Goal: Task Accomplishment & Management: Manage account settings

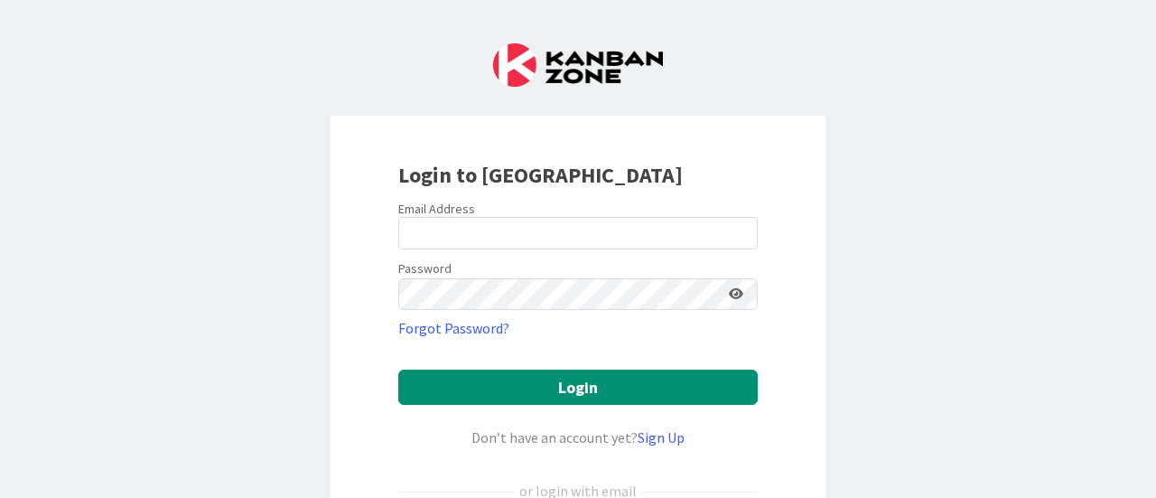
click at [451, 207] on label "Email Address" at bounding box center [436, 209] width 77 height 16
click at [453, 216] on label "Email Address" at bounding box center [436, 209] width 77 height 16
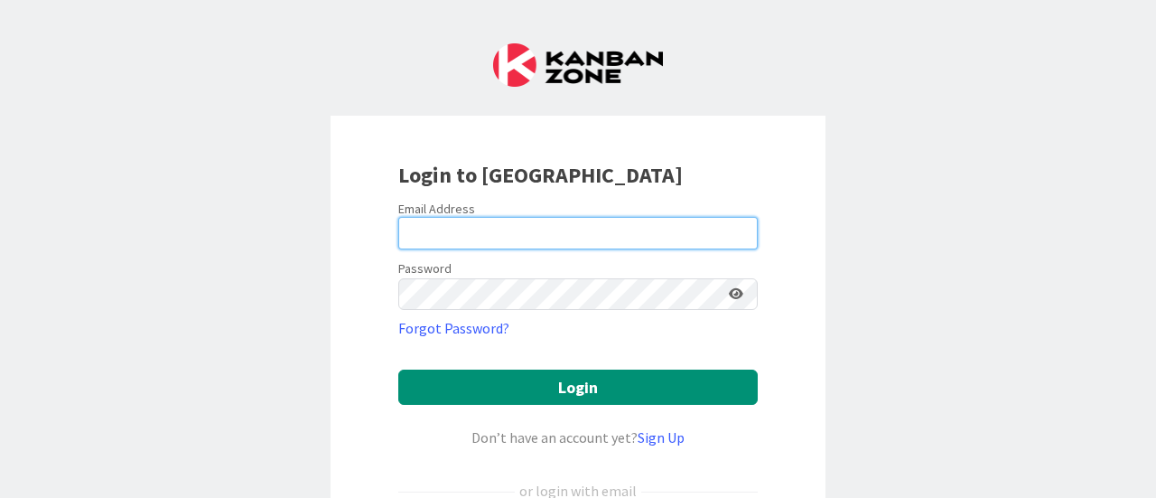
click at [459, 228] on input "email" at bounding box center [578, 233] width 360 height 33
type input "[EMAIL_ADDRESS][DOMAIN_NAME]"
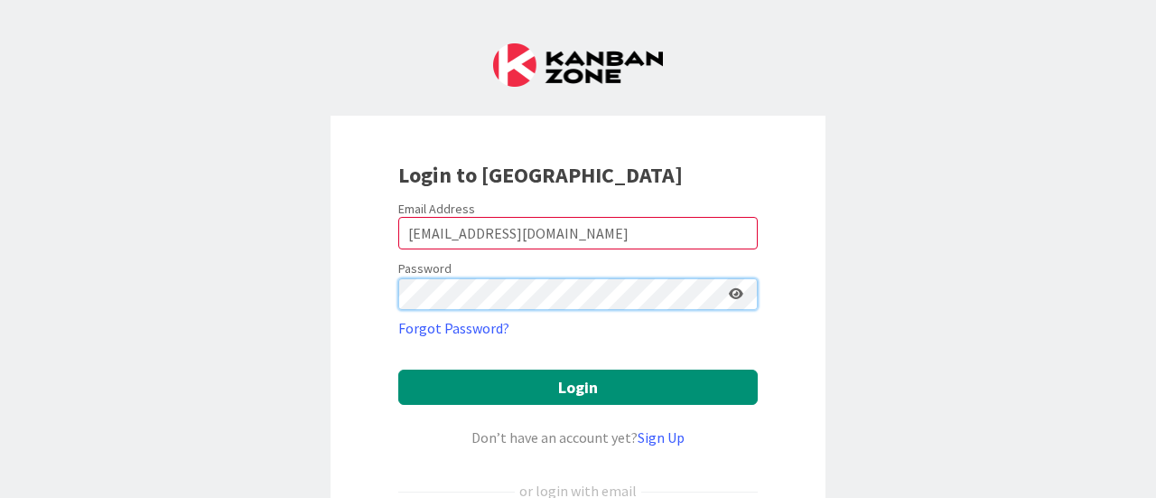
click at [398, 369] on button "Login" at bounding box center [578, 386] width 360 height 35
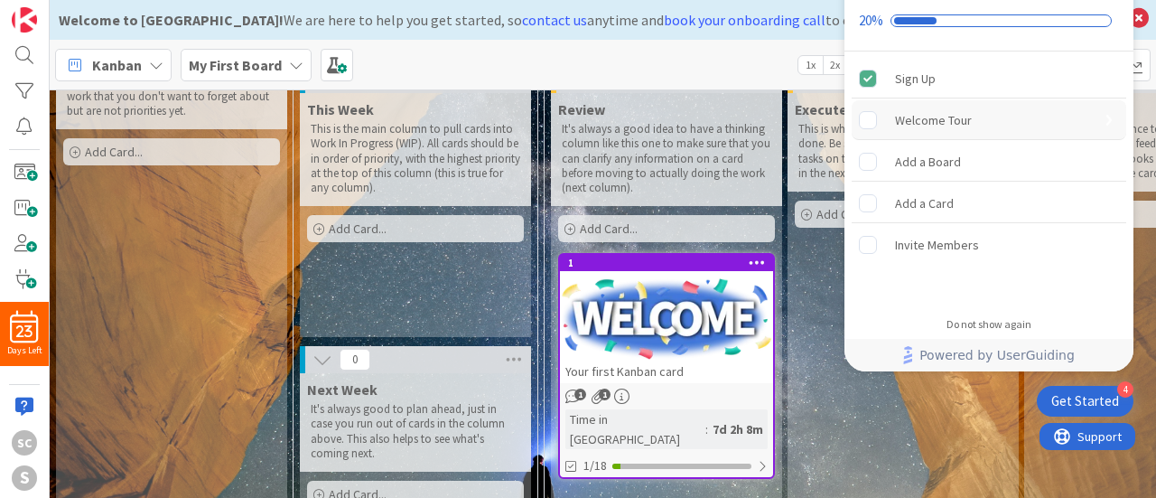
click at [916, 117] on div "Welcome Tour" at bounding box center [933, 120] width 77 height 22
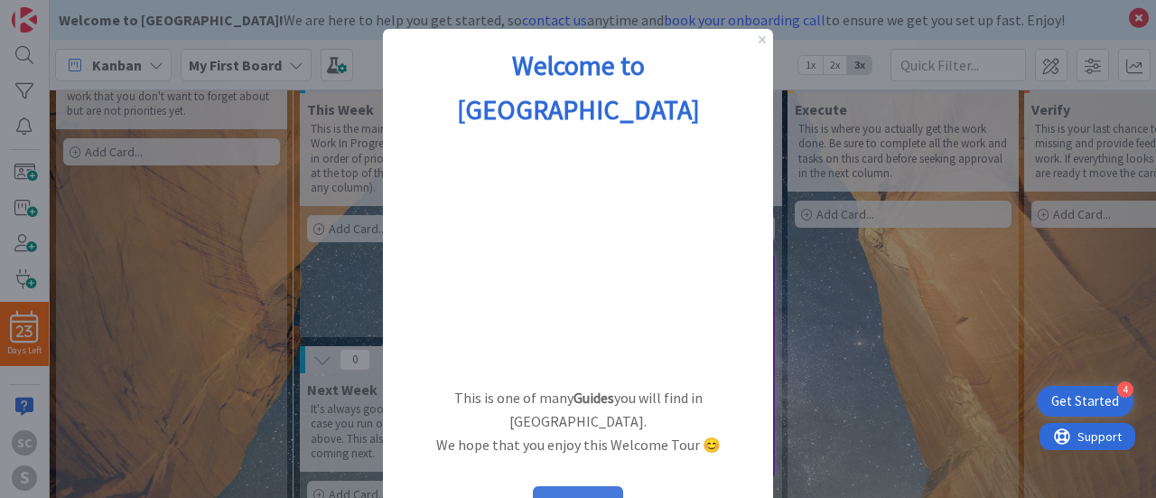
click at [604, 486] on button "START" at bounding box center [578, 503] width 90 height 34
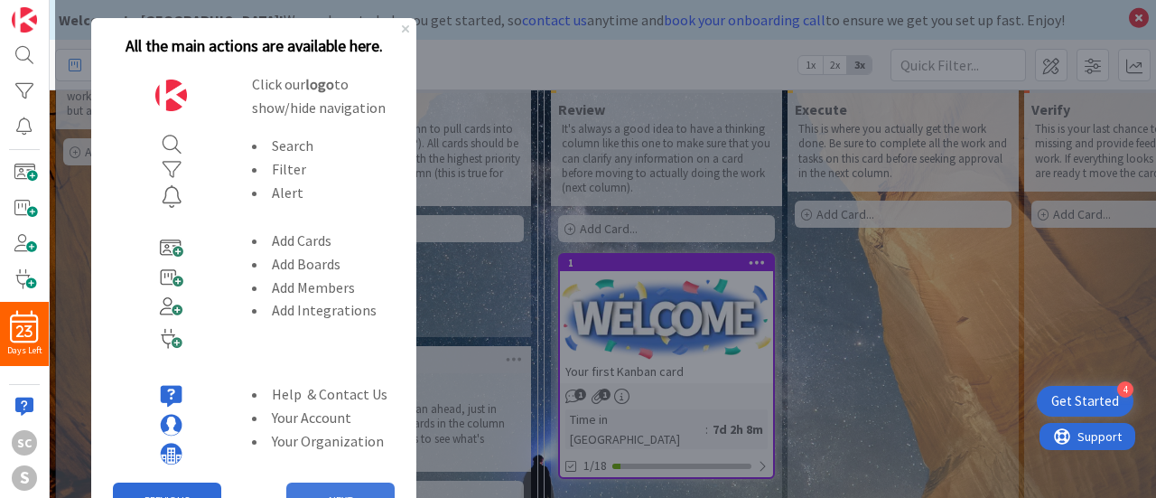
click at [341, 489] on button "NEXT" at bounding box center [340, 500] width 108 height 36
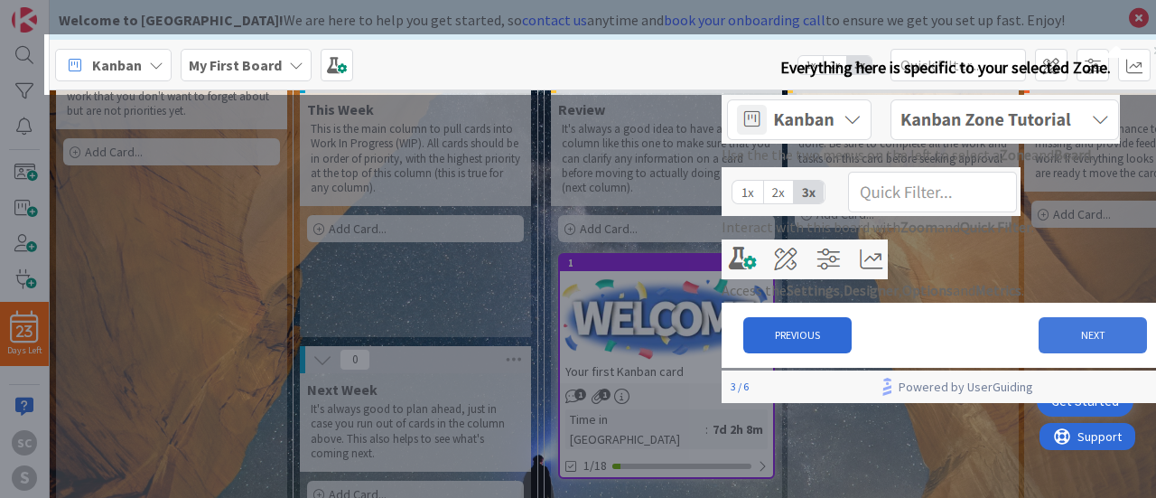
click at [1096, 353] on button "NEXT" at bounding box center [1093, 335] width 108 height 36
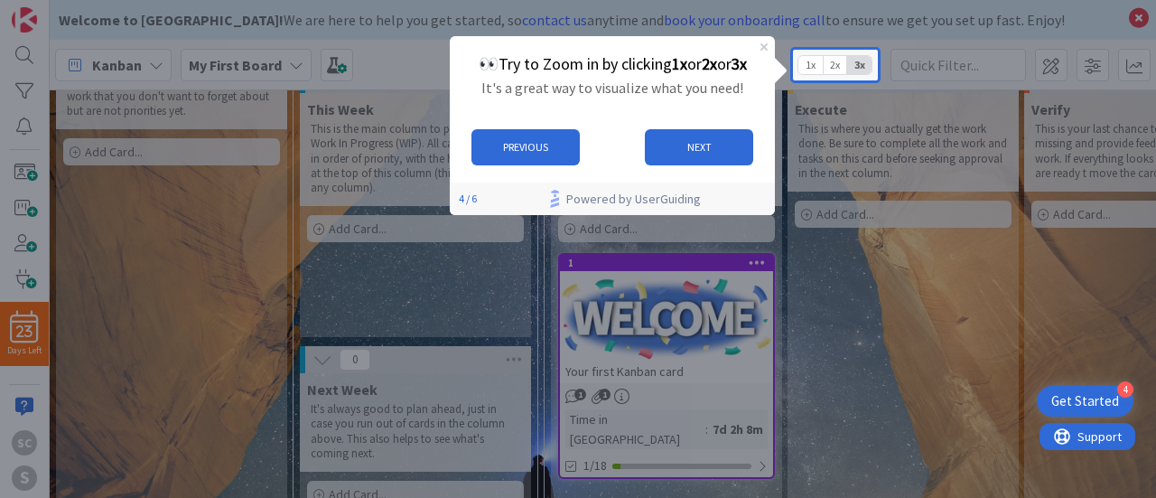
click at [826, 65] on span "2x" at bounding box center [835, 65] width 24 height 18
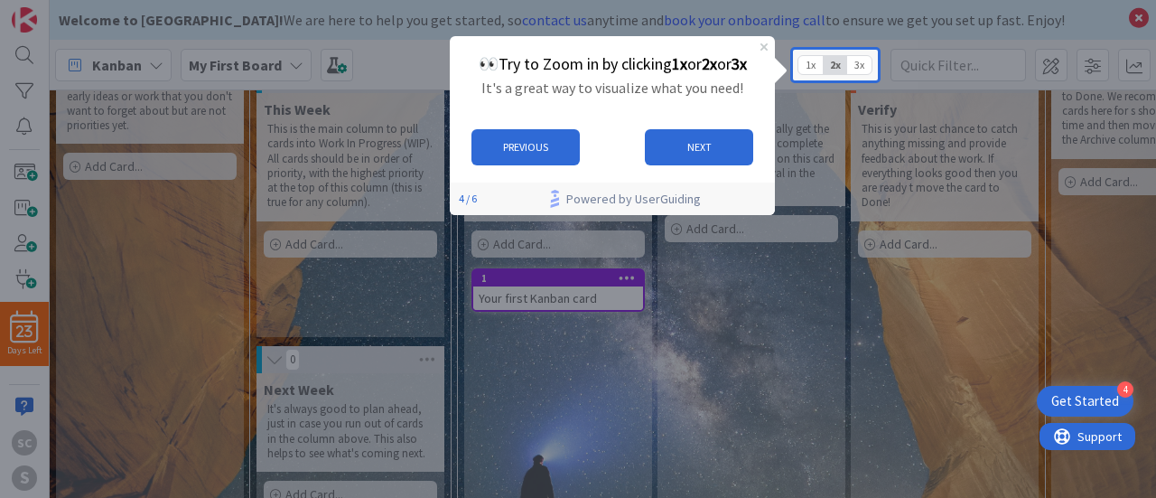
click at [808, 67] on span "1x" at bounding box center [811, 65] width 24 height 18
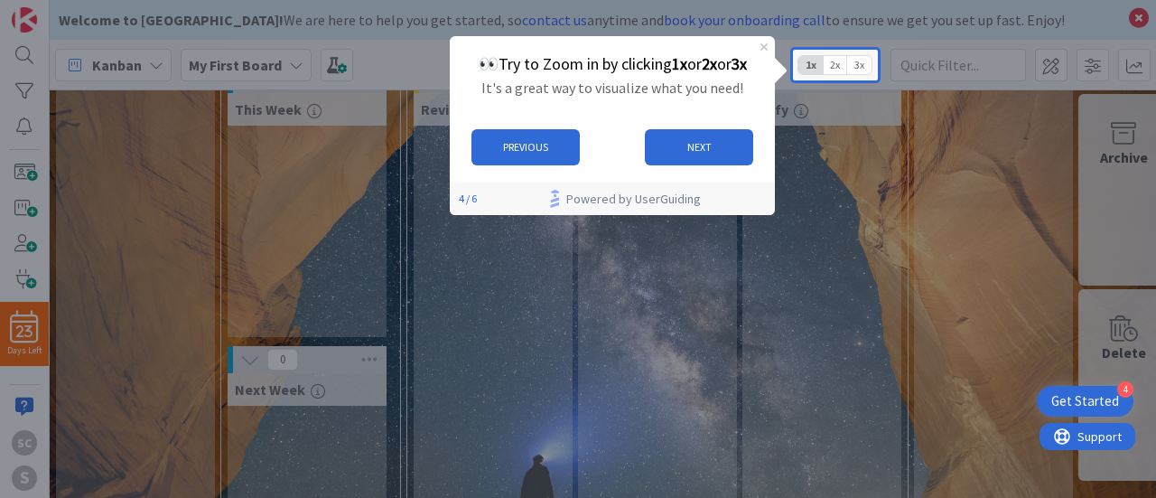
click at [866, 70] on span "3x" at bounding box center [859, 65] width 24 height 18
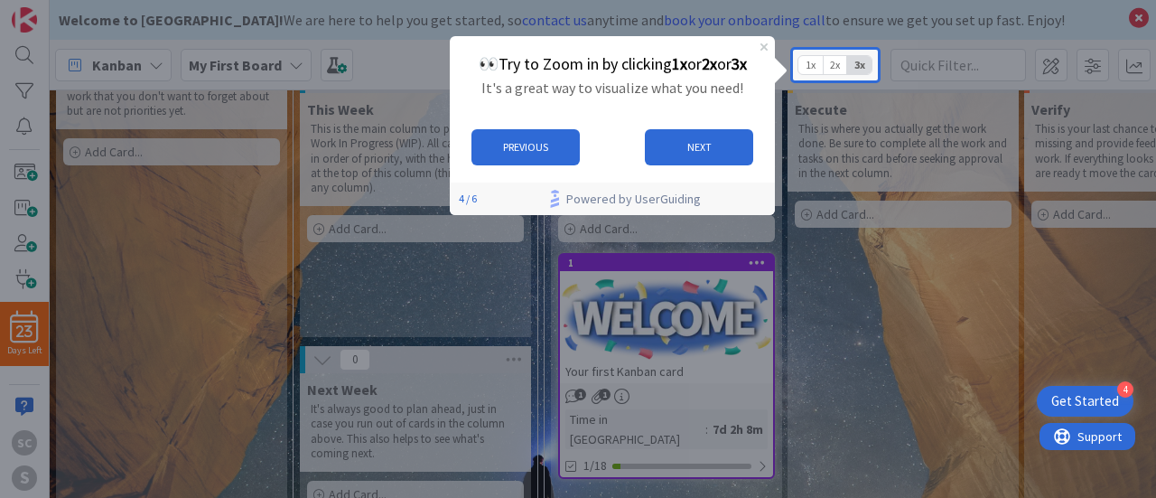
click at [838, 69] on span "2x" at bounding box center [835, 65] width 24 height 18
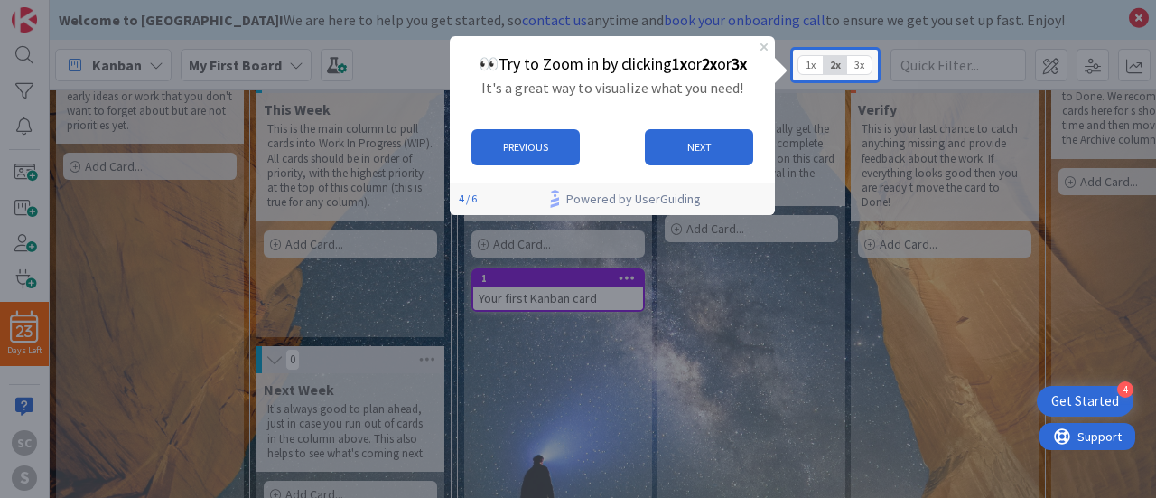
click at [824, 66] on span "2x" at bounding box center [835, 65] width 24 height 18
click at [799, 69] on span "1x" at bounding box center [811, 65] width 24 height 18
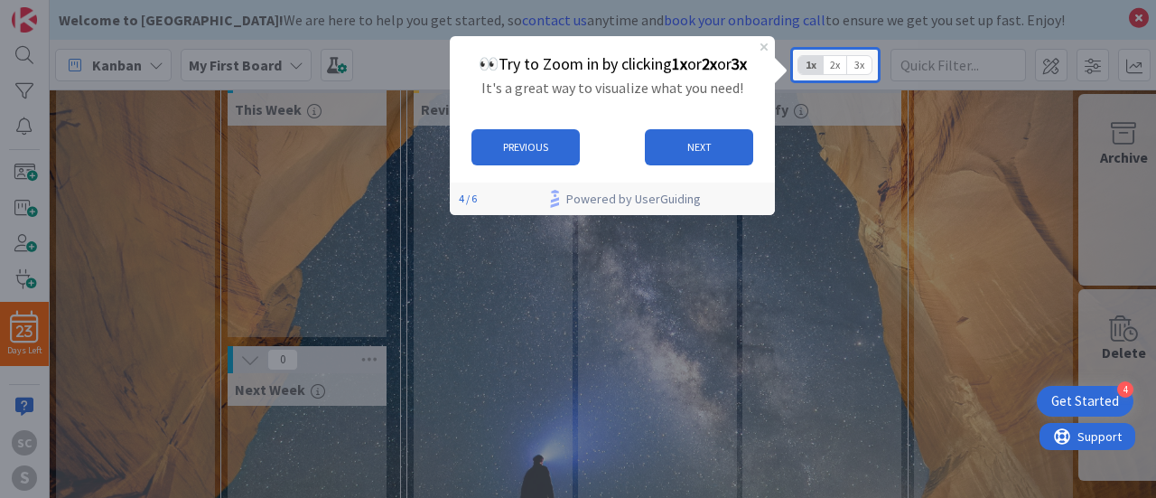
click at [831, 65] on span "2x" at bounding box center [835, 65] width 24 height 18
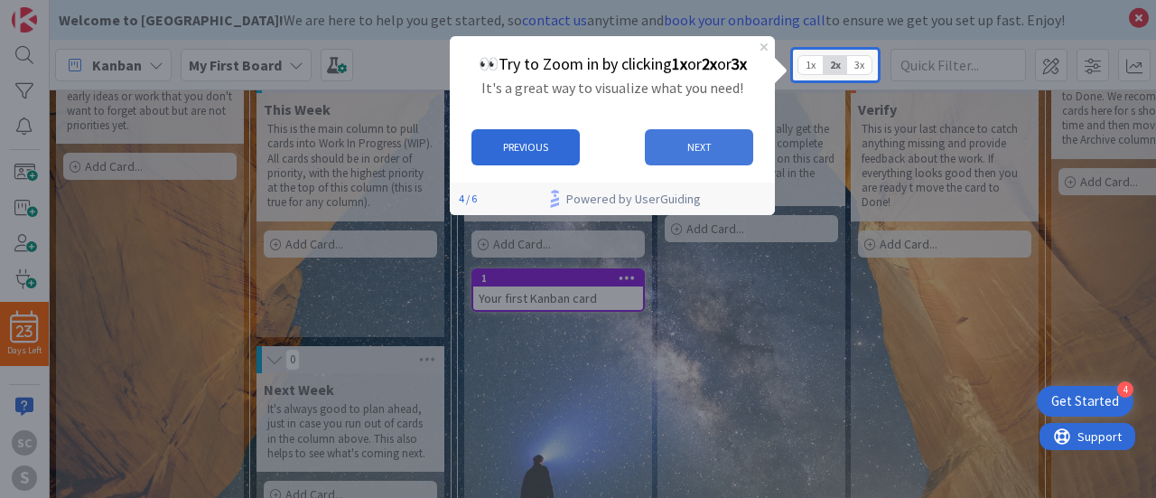
click at [703, 156] on button "NEXT" at bounding box center [698, 146] width 108 height 36
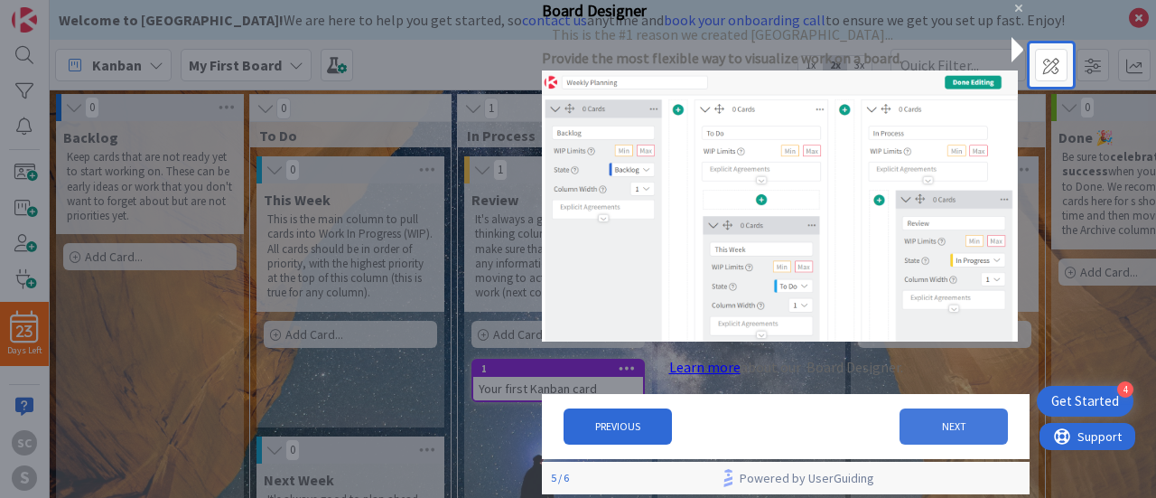
click at [917, 425] on button "NEXT" at bounding box center [954, 427] width 108 height 36
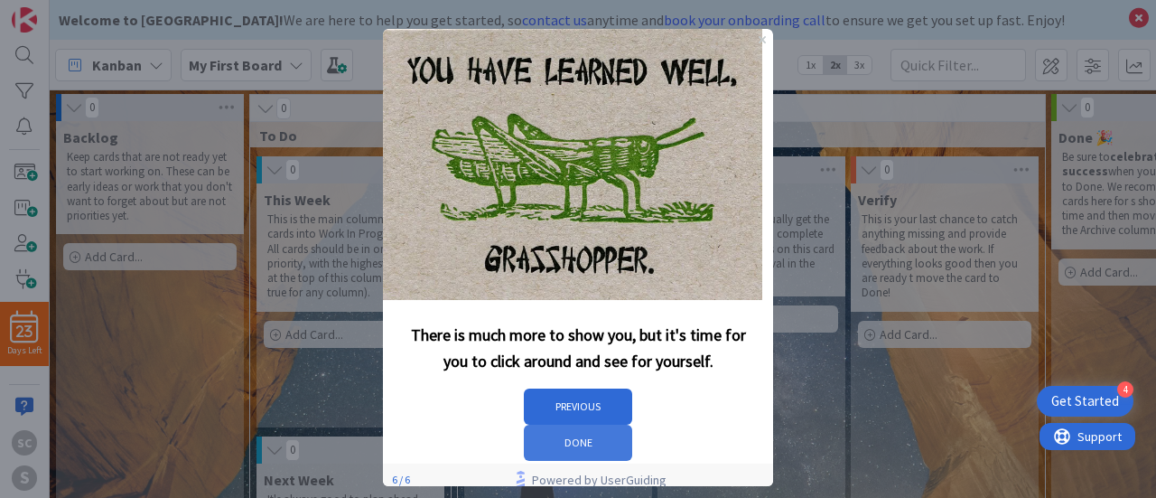
click at [632, 425] on button "DONE" at bounding box center [578, 443] width 108 height 36
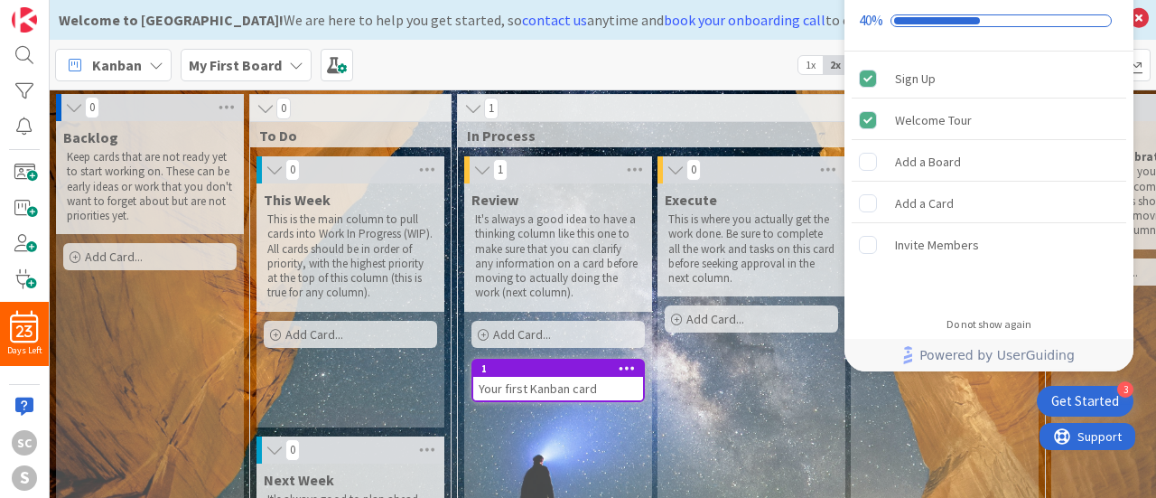
click at [990, 436] on div "Verify This is your last chance to catch anything missing and provide feedback …" at bounding box center [945, 445] width 188 height 524
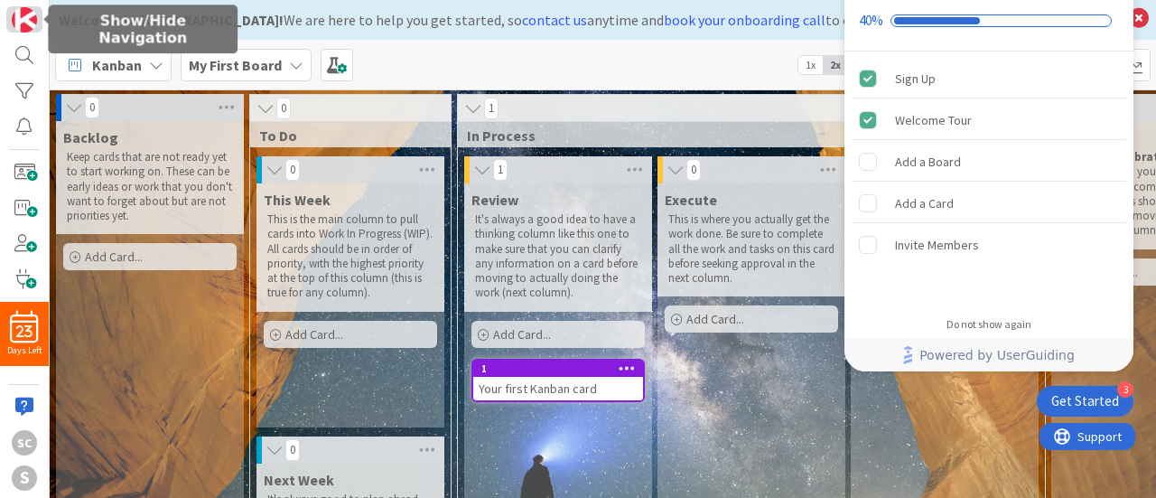
click at [16, 22] on img at bounding box center [24, 19] width 25 height 25
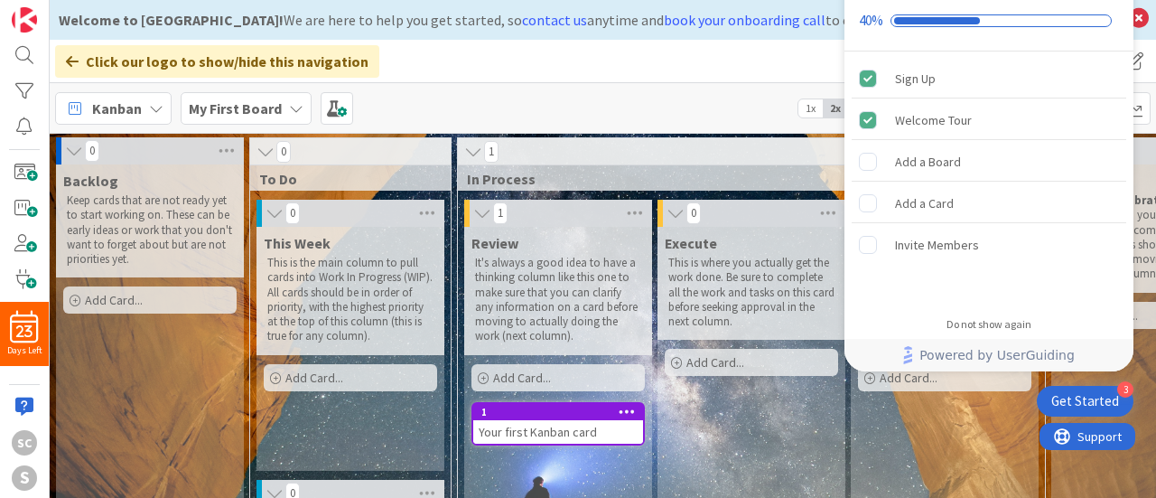
click at [52, 61] on div "Click our logo to show/hide this navigation Add and manage tabs by clicking" at bounding box center [603, 61] width 1107 height 43
click at [64, 61] on div "Click our logo to show/hide this navigation" at bounding box center [217, 61] width 324 height 33
click at [69, 61] on icon at bounding box center [72, 61] width 13 height 14
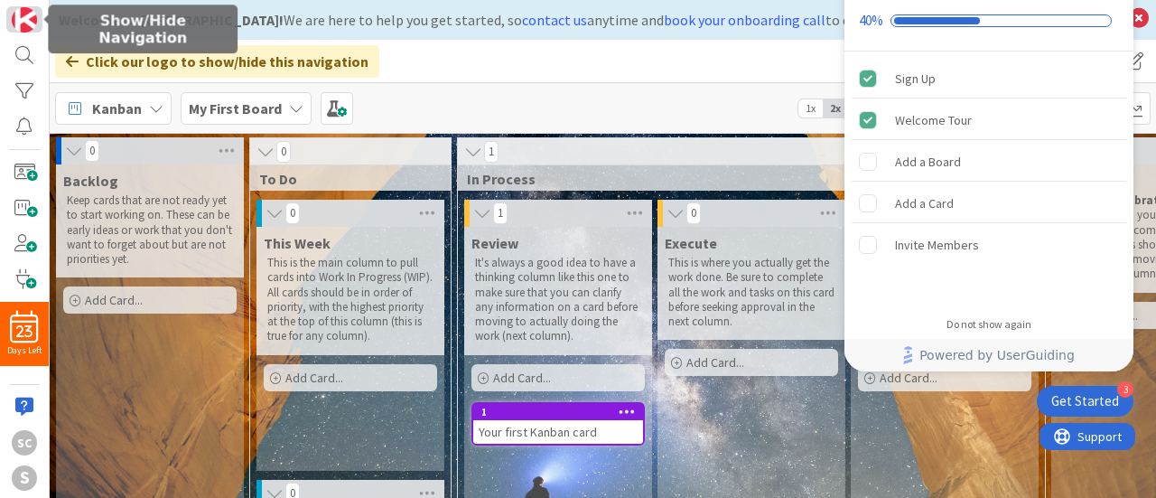
click at [6, 28] on link at bounding box center [24, 19] width 36 height 26
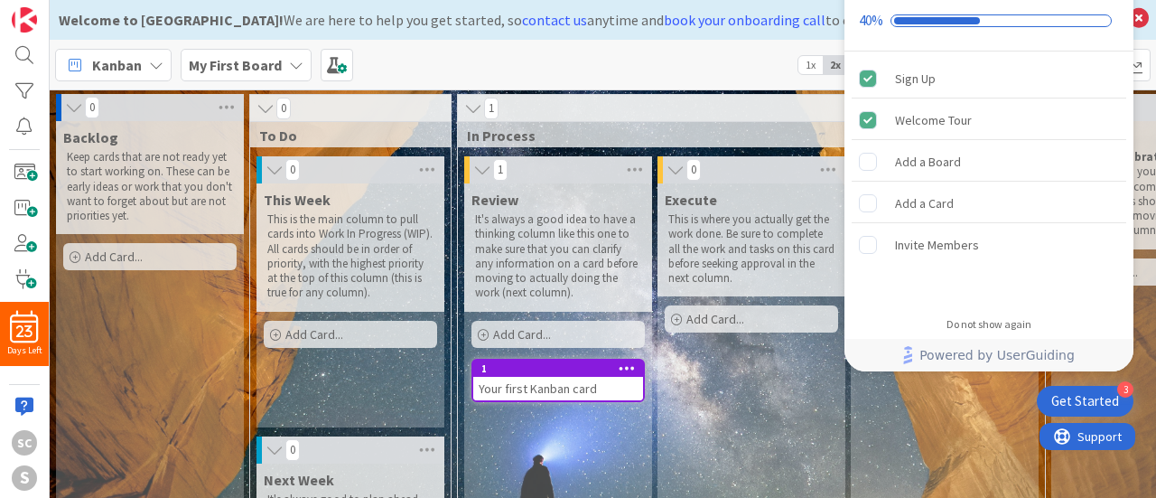
click at [184, 53] on div "My First Board" at bounding box center [246, 65] width 131 height 33
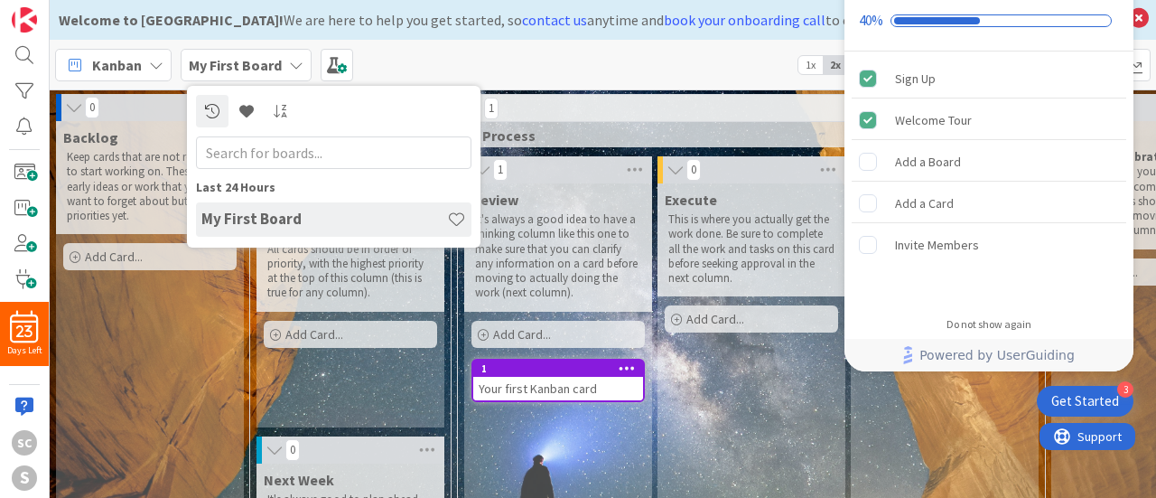
click at [266, 151] on input "text" at bounding box center [334, 152] width 276 height 33
click at [114, 63] on span "Kanban" at bounding box center [117, 65] width 50 height 22
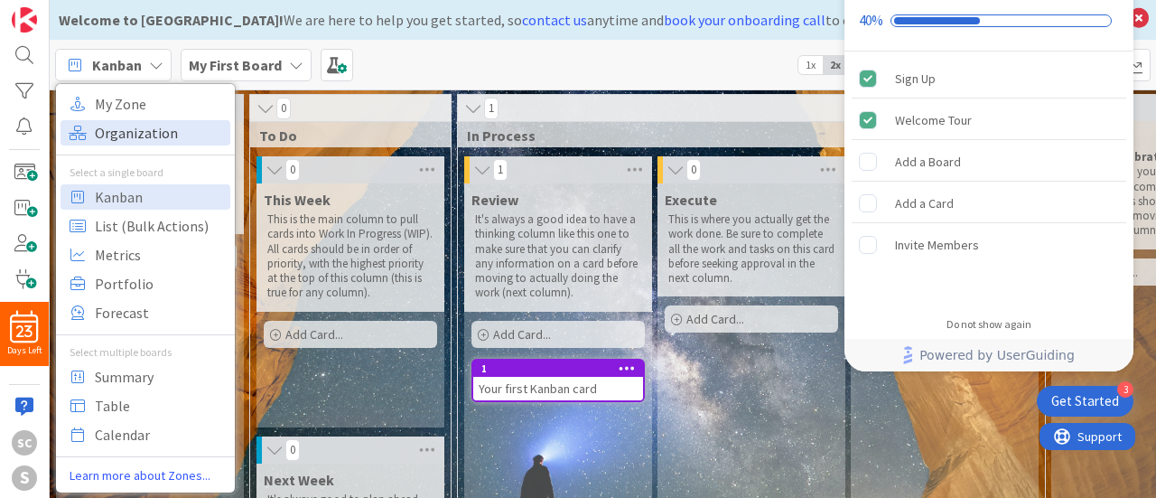
click at [165, 138] on span "Organization" at bounding box center [160, 132] width 130 height 27
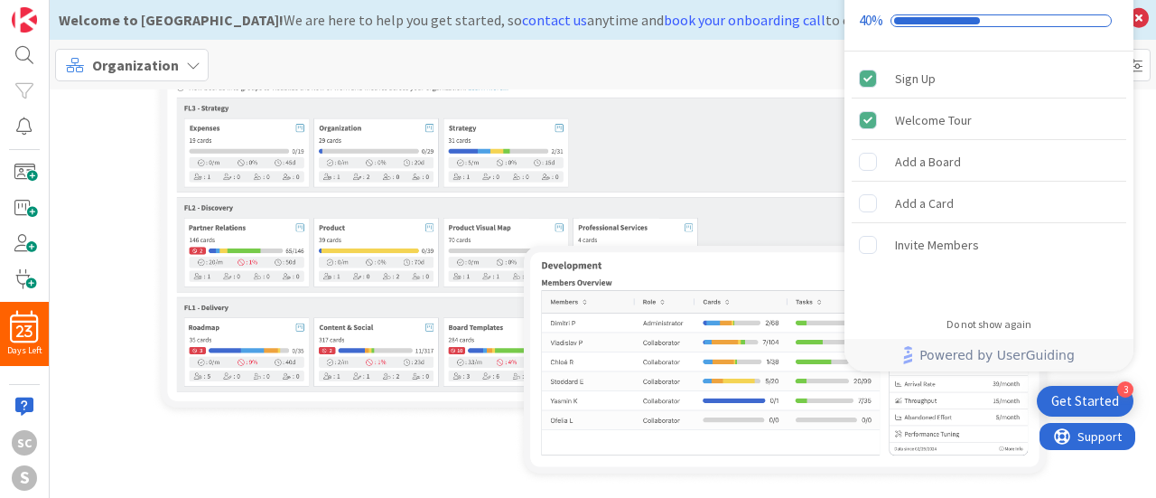
scroll to position [114, 0]
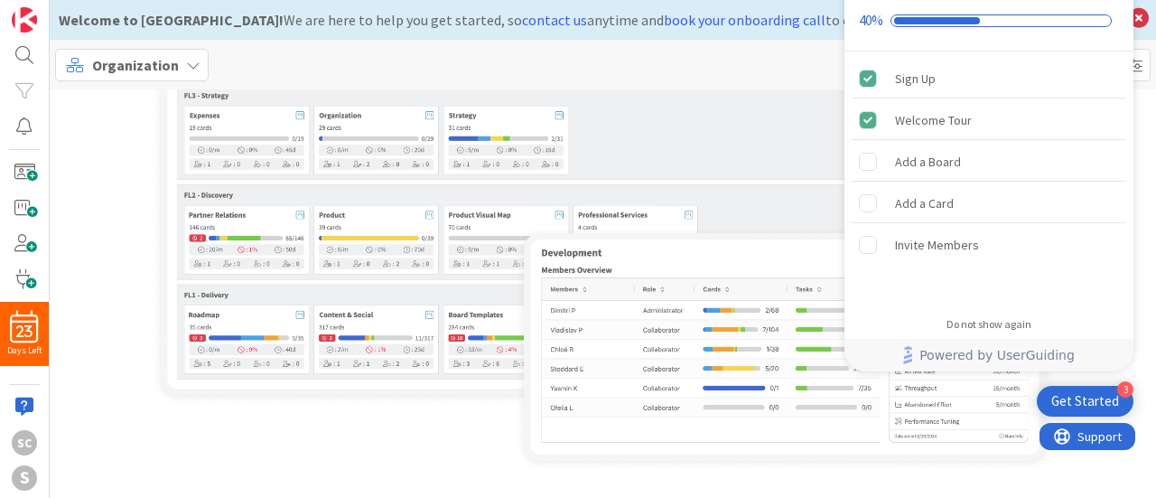
click at [392, 455] on img at bounding box center [603, 247] width 903 height 447
click at [366, 326] on img at bounding box center [603, 247] width 903 height 447
click at [152, 216] on img at bounding box center [603, 247] width 903 height 447
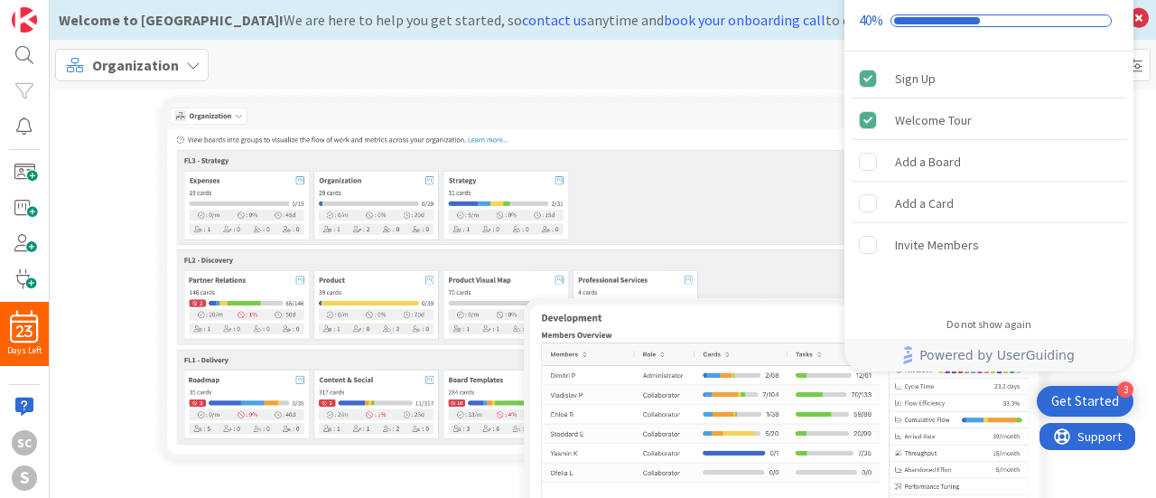
scroll to position [0, 0]
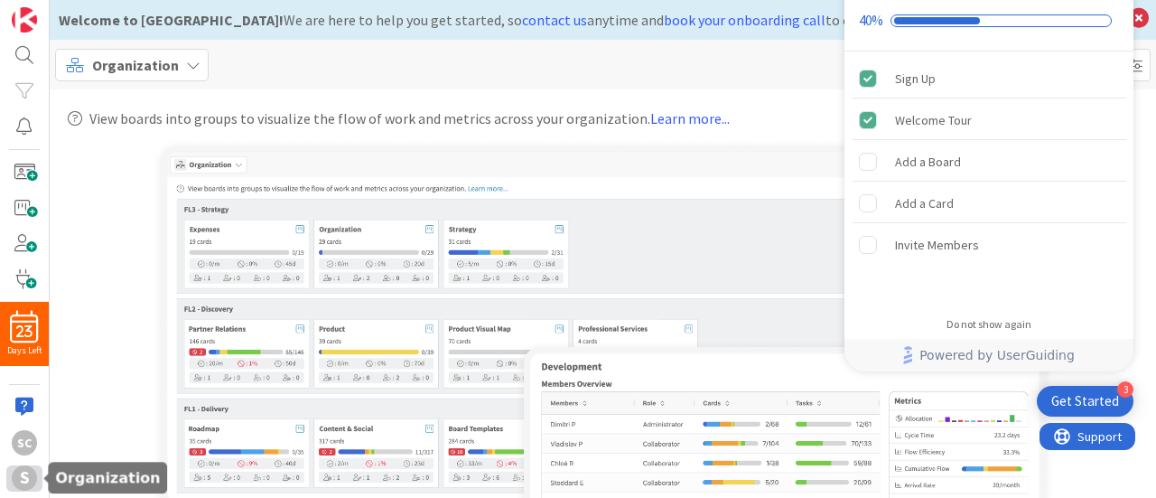
click at [20, 475] on div "S" at bounding box center [24, 477] width 25 height 25
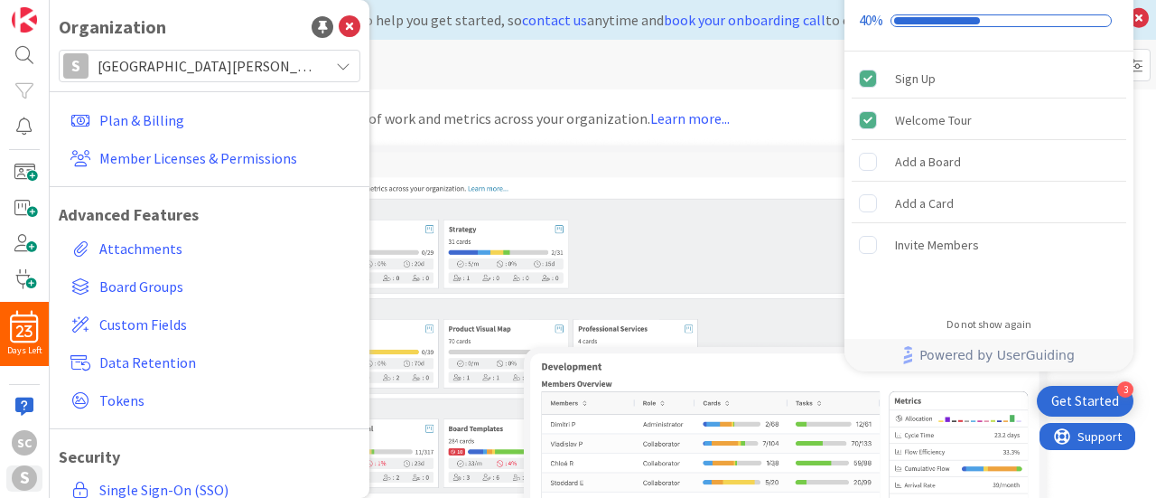
click at [129, 61] on span "[GEOGRAPHIC_DATA][PERSON_NAME]" at bounding box center [209, 65] width 222 height 25
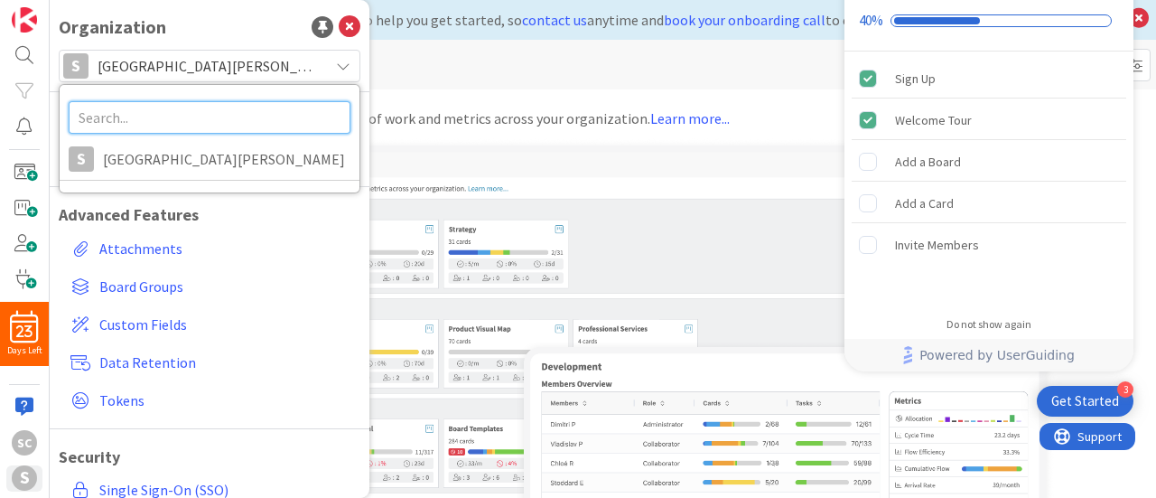
click at [130, 106] on input "text" at bounding box center [210, 117] width 282 height 33
type input "nativity"
